Goal: Task Accomplishment & Management: Use online tool/utility

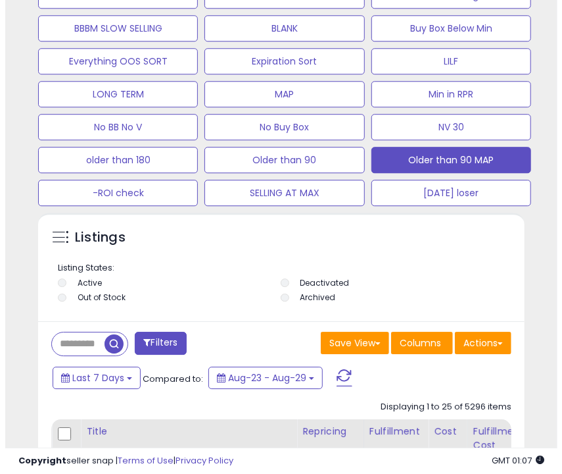
scroll to position [1149, 0]
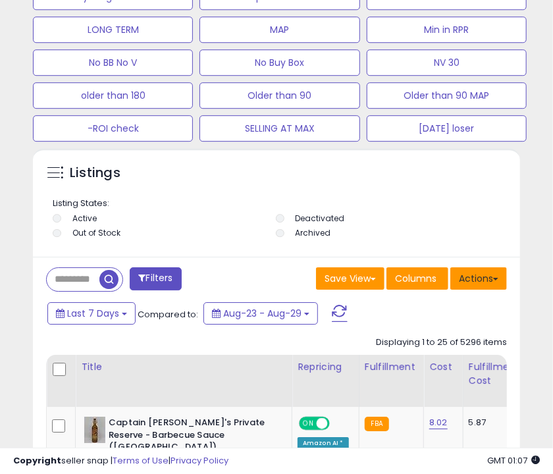
click at [495, 276] on button "Actions" at bounding box center [478, 278] width 57 height 22
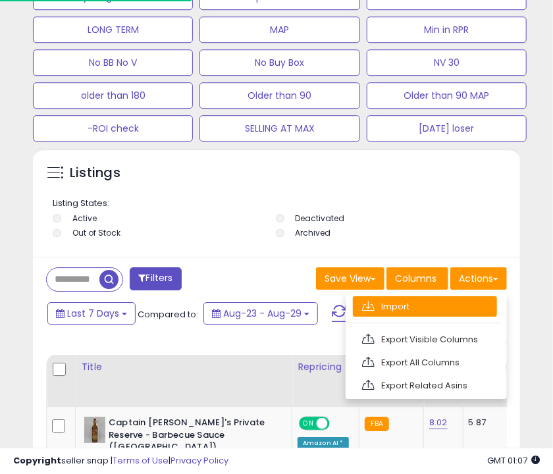
click at [427, 308] on link "Import" at bounding box center [425, 306] width 144 height 20
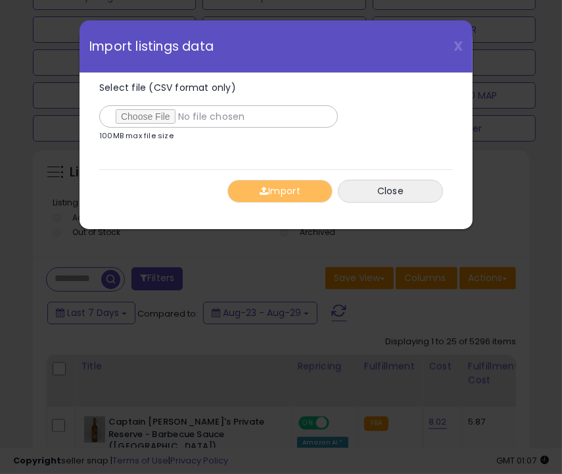
type input "**********"
click at [257, 189] on button "Import" at bounding box center [280, 191] width 105 height 23
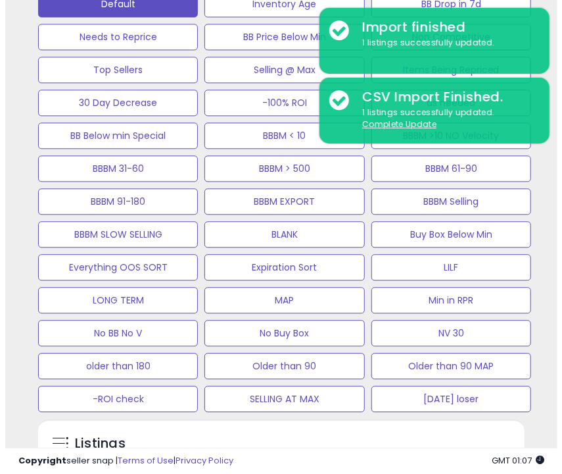
scroll to position [877, 0]
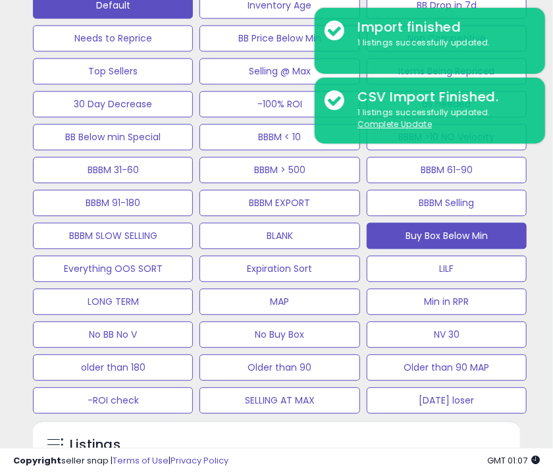
click at [392, 230] on button "Buy Box Below Min" at bounding box center [446, 235] width 160 height 26
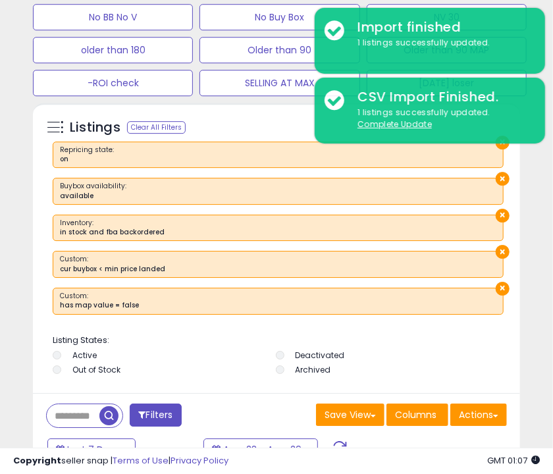
scroll to position [1307, 0]
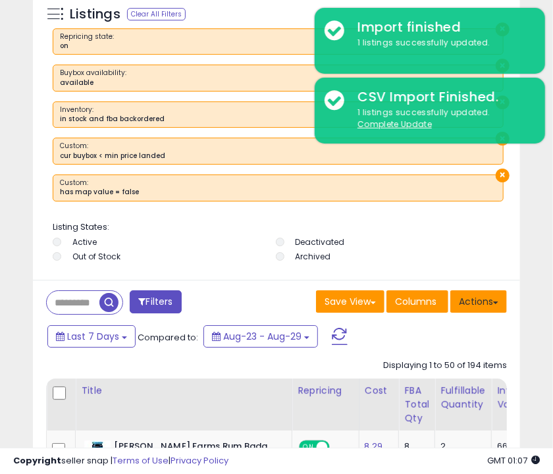
click at [474, 297] on button "Actions" at bounding box center [478, 301] width 57 height 22
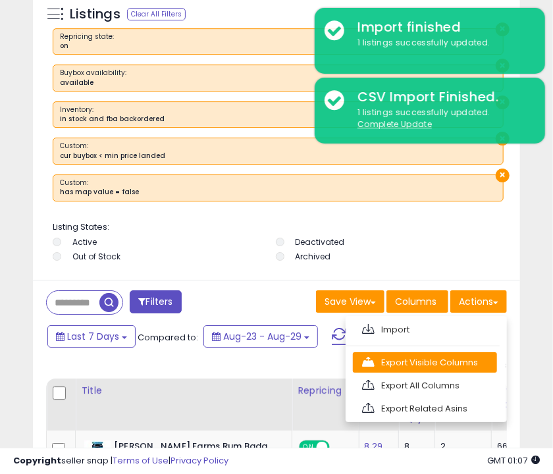
click at [451, 355] on link "Export Visible Columns" at bounding box center [425, 362] width 144 height 20
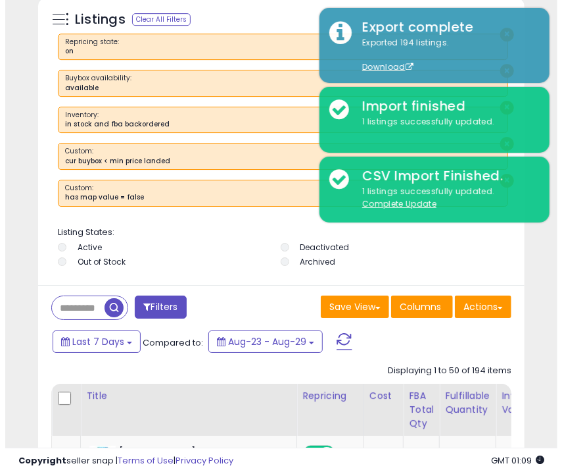
scroll to position [1241, 0]
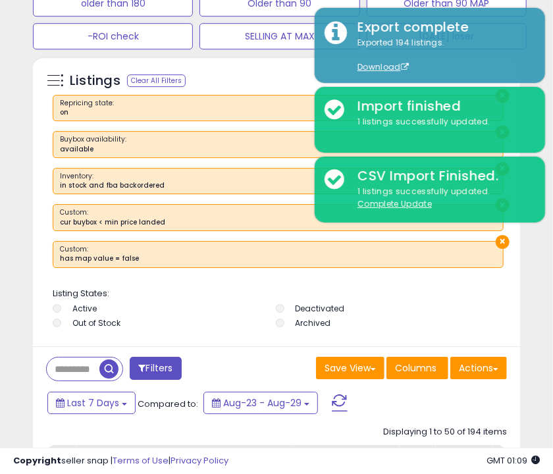
click at [280, 324] on ul "Active Deactivated Out of Stock Archived" at bounding box center [278, 317] width 451 height 29
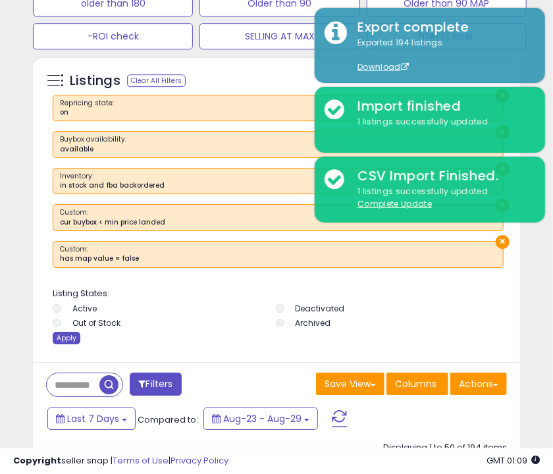
click at [62, 335] on div "Apply" at bounding box center [67, 338] width 28 height 12
click at [0, 0] on div "Retrieving listings data.." at bounding box center [0, 0] width 0 height 0
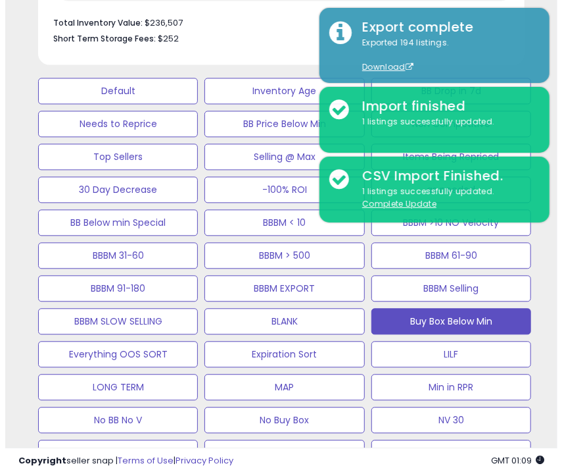
scroll to position [791, 0]
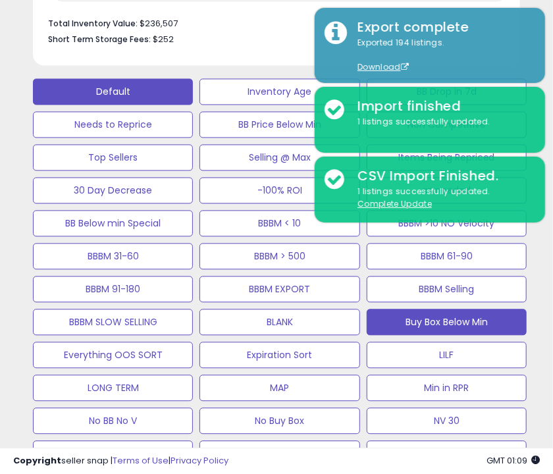
click at [166, 91] on button "Default" at bounding box center [113, 91] width 160 height 26
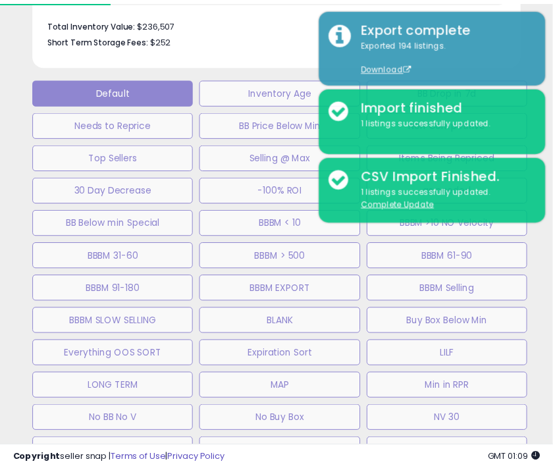
scroll to position [257, 489]
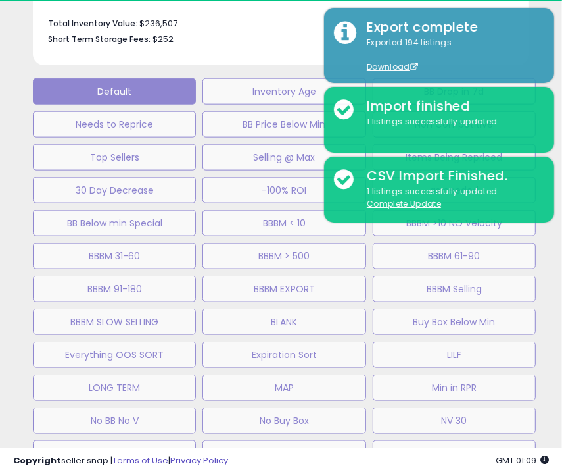
select select "**"
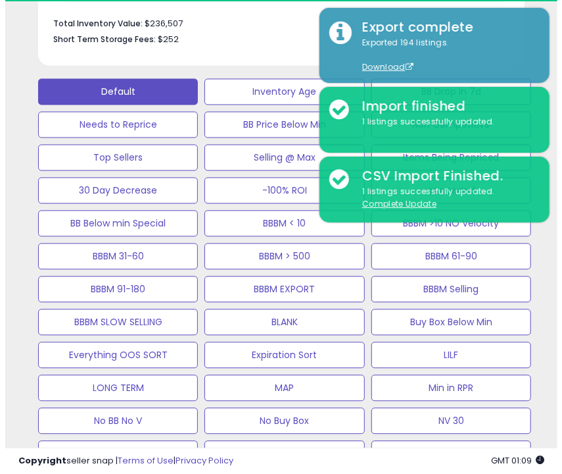
scroll to position [657635, 657411]
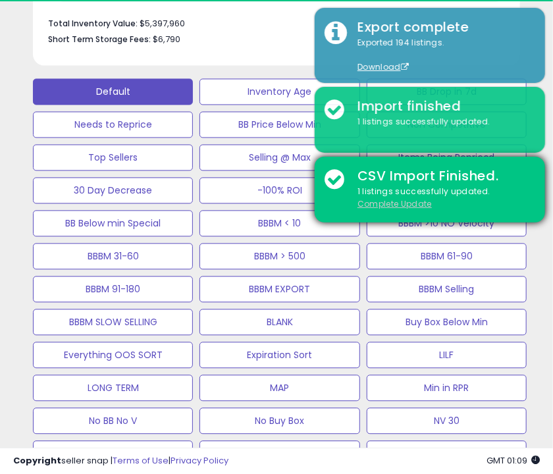
click at [368, 201] on u "Complete Update" at bounding box center [394, 203] width 74 height 11
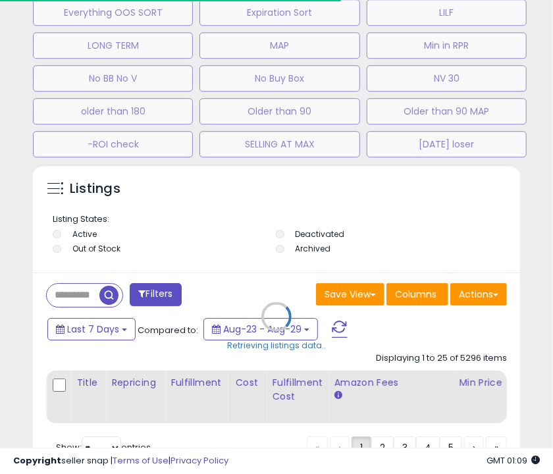
scroll to position [1135, 0]
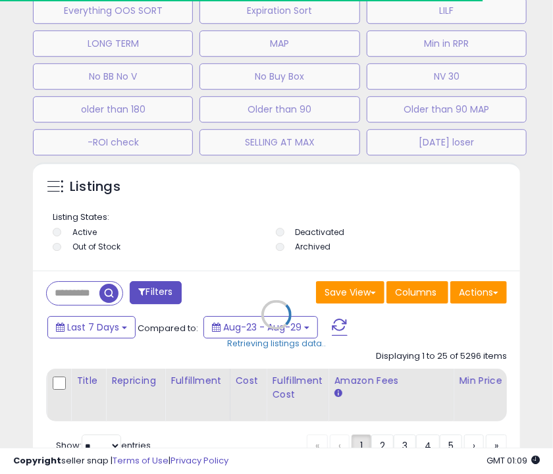
click at [91, 295] on div "Retrieving listings data.." at bounding box center [276, 324] width 507 height 324
click at [60, 299] on div "Retrieving listings data.." at bounding box center [276, 324] width 507 height 324
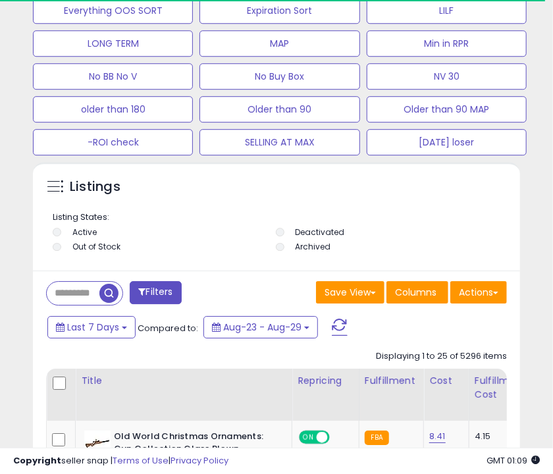
click at [81, 285] on input "text" at bounding box center [73, 293] width 53 height 23
paste input "**********"
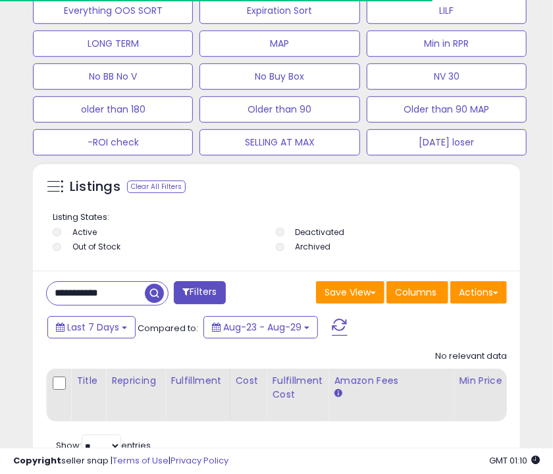
scroll to position [657635, 657411]
click at [124, 294] on input "**********" at bounding box center [96, 293] width 98 height 23
type input "**********"
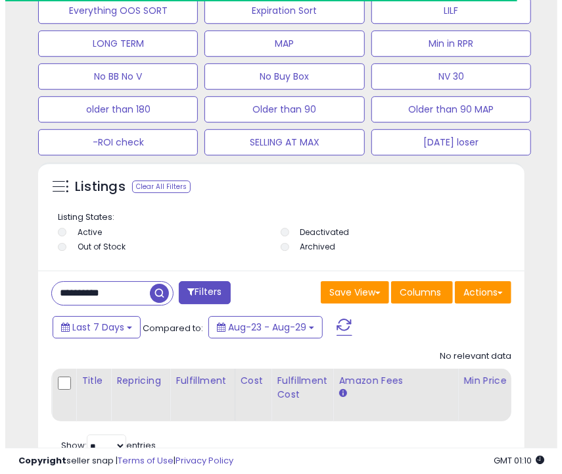
scroll to position [0, 0]
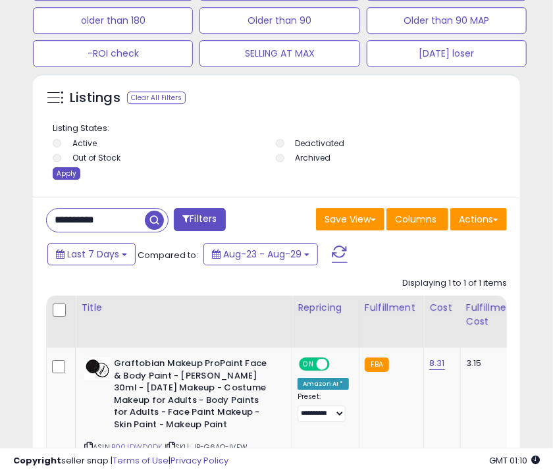
click at [64, 170] on div "Apply" at bounding box center [67, 173] width 28 height 12
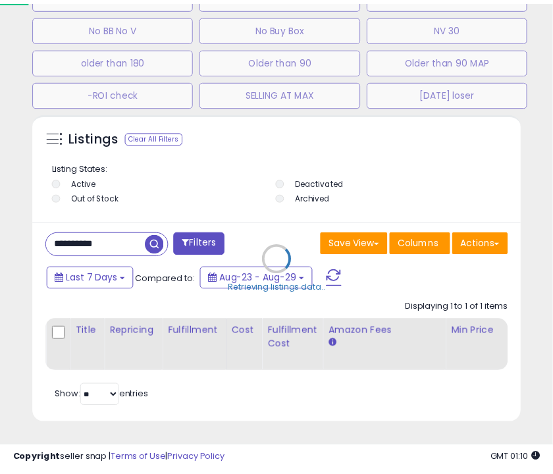
scroll to position [257, 489]
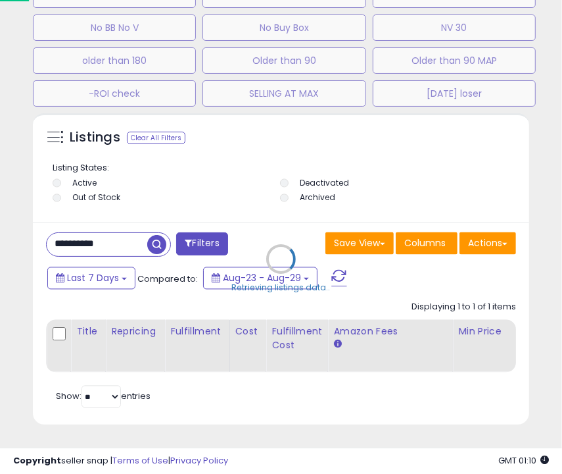
click at [64, 170] on div "Retrieving listings data.." at bounding box center [281, 268] width 516 height 311
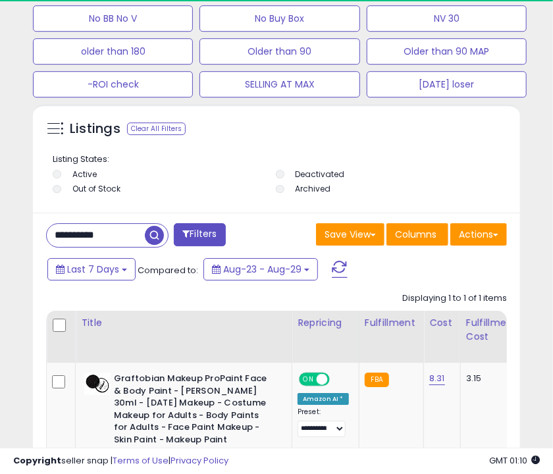
scroll to position [657635, 657411]
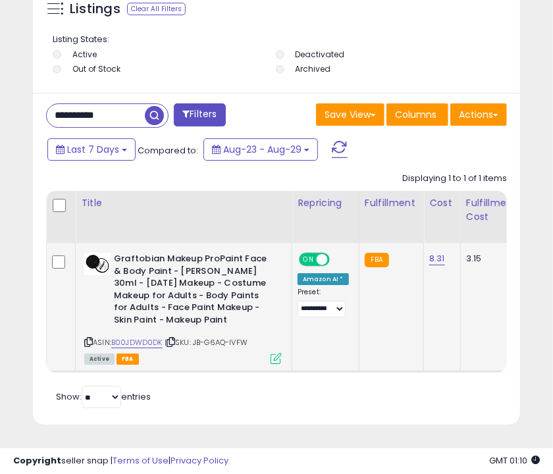
click at [278, 353] on icon at bounding box center [275, 358] width 11 height 11
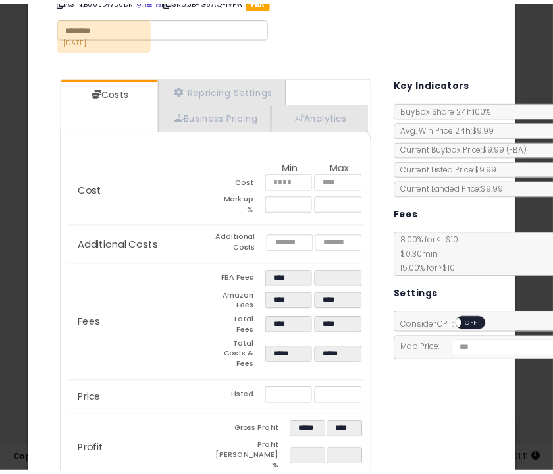
scroll to position [138, 0]
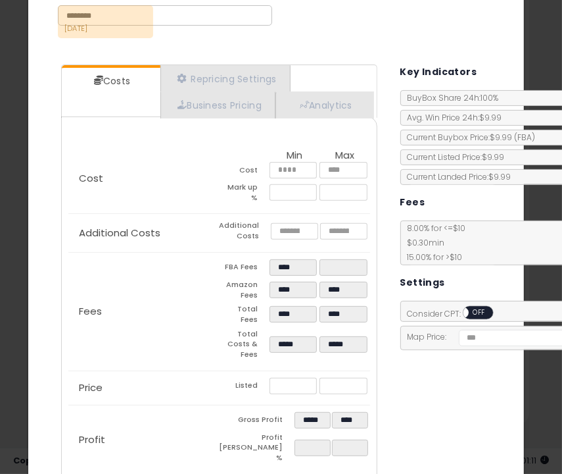
click at [418, 359] on div "Costs Repricing Settings Business Pricing Analytics Cost" at bounding box center [276, 278] width 476 height 446
click at [523, 395] on div "× Close Graftobian Makeup ProPaint Face & Body Paint - [PERSON_NAME] 30ml - [DA…" at bounding box center [281, 237] width 562 height 474
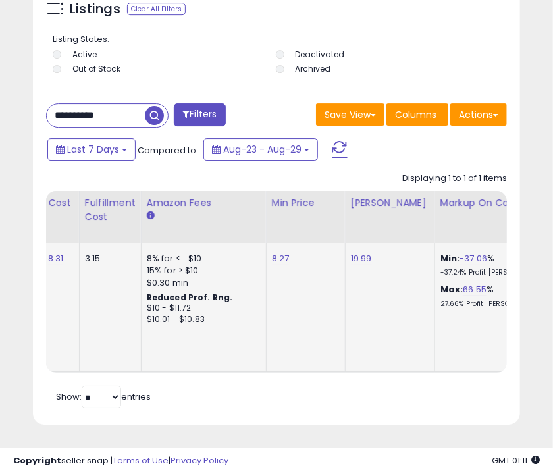
scroll to position [0, 392]
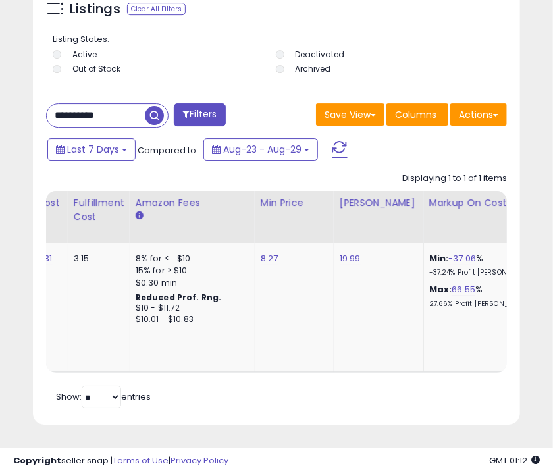
click at [401, 63] on div "Listing States: Active Deactivated Out of Stock Archived" at bounding box center [278, 56] width 484 height 64
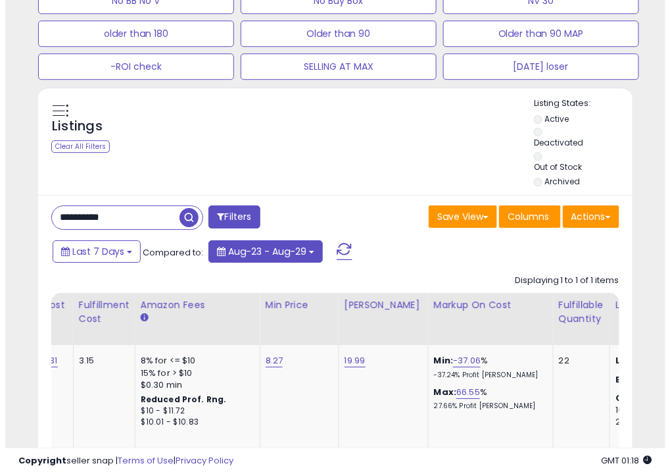
scroll to position [812, 0]
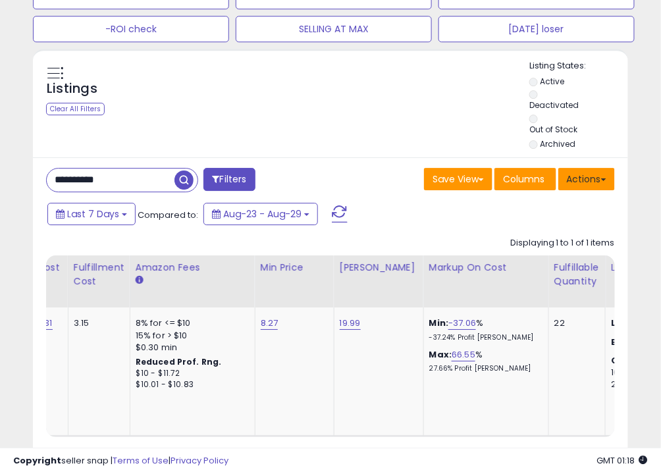
click at [552, 169] on button "Actions" at bounding box center [586, 179] width 57 height 22
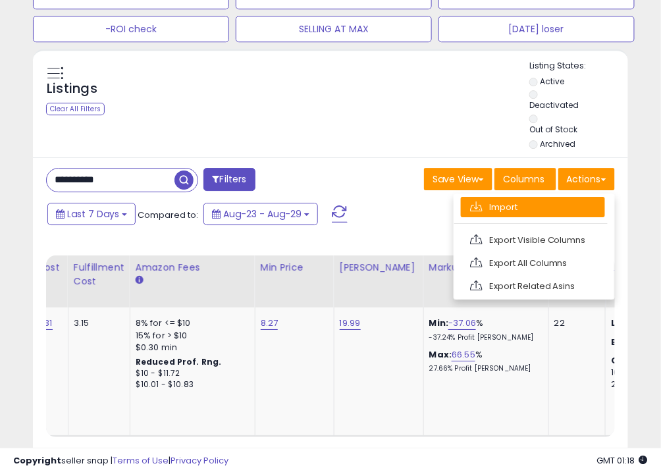
click at [552, 207] on link "Import" at bounding box center [533, 207] width 144 height 20
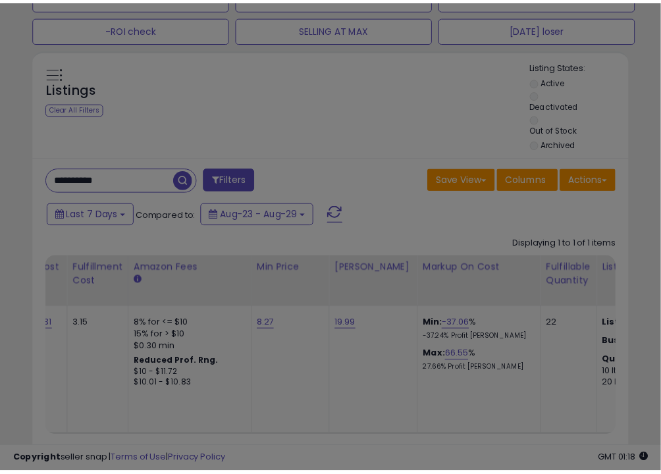
scroll to position [269, 349]
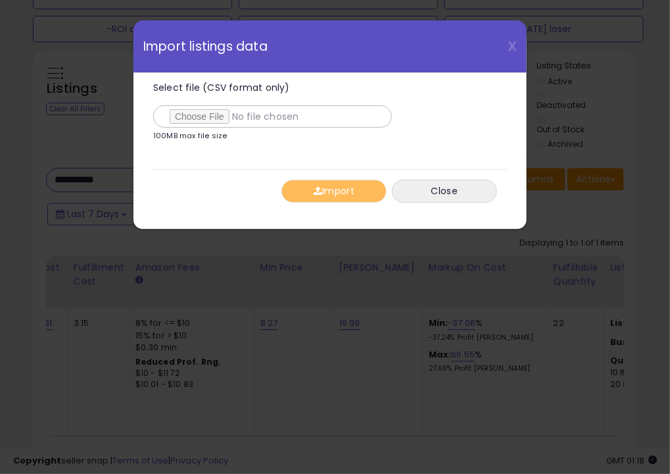
type input "**********"
click at [314, 192] on span "button" at bounding box center [318, 190] width 9 height 9
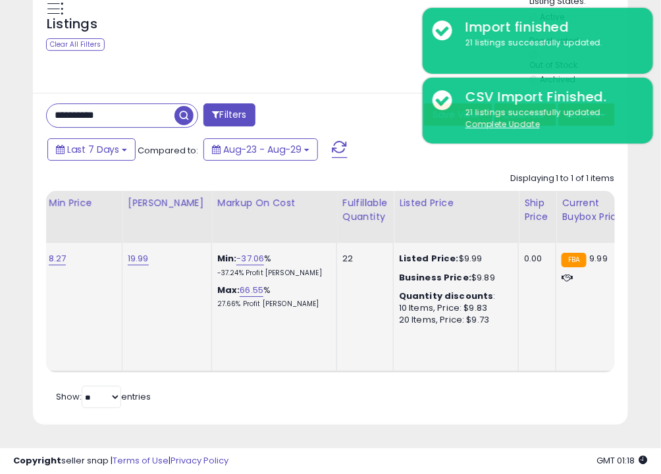
scroll to position [0, 607]
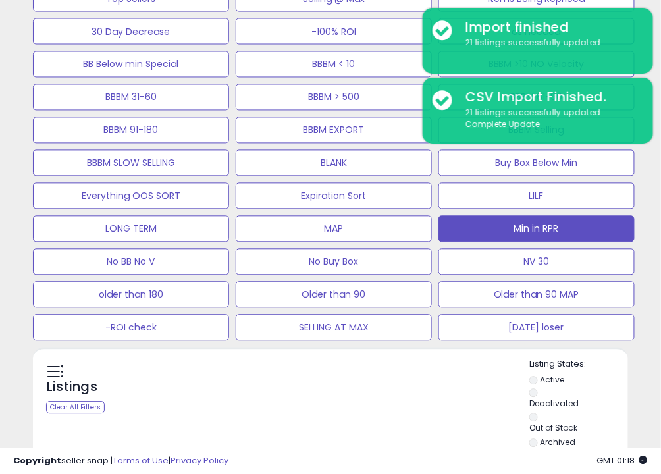
click at [501, 220] on button "Min in RPR" at bounding box center [536, 229] width 196 height 26
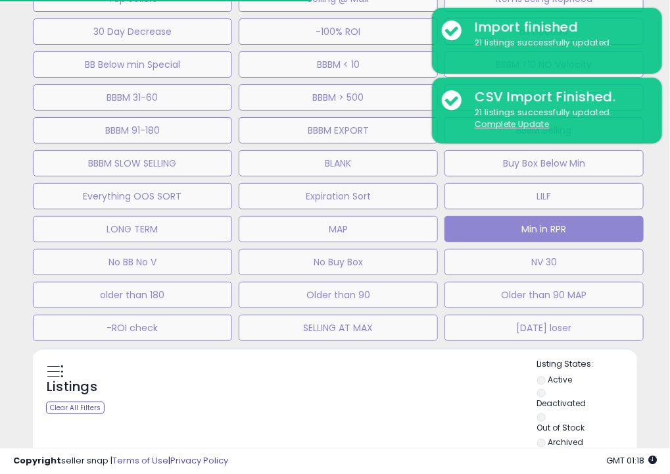
select select "**"
